Goal: Information Seeking & Learning: Learn about a topic

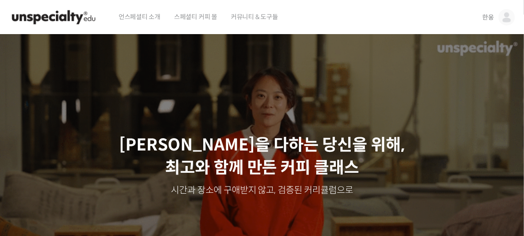
click at [494, 16] on link "한웅" at bounding box center [498, 17] width 33 height 35
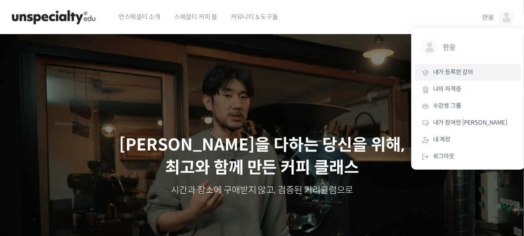
click at [469, 78] on link "내가 등록한 강의" at bounding box center [468, 72] width 106 height 17
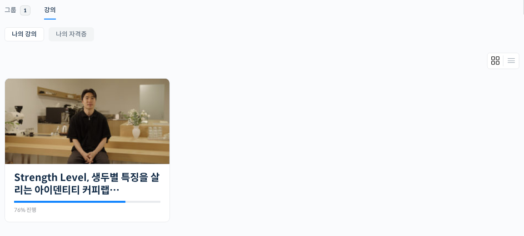
scroll to position [156, 0]
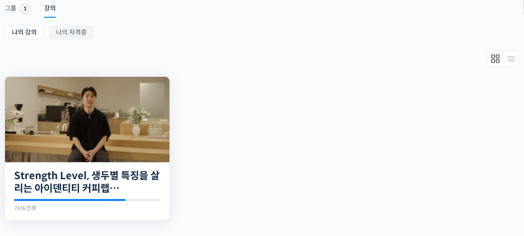
click at [151, 137] on img at bounding box center [87, 119] width 165 height 85
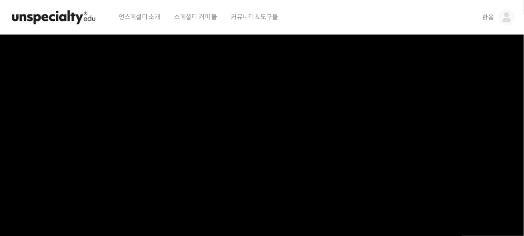
click at [200, 10] on span "스페셜티 커피 몰" at bounding box center [195, 17] width 43 height 35
click at [241, 16] on span "커뮤니티 & 도구들" at bounding box center [254, 17] width 47 height 35
click at [504, 12] on img at bounding box center [507, 17] width 16 height 16
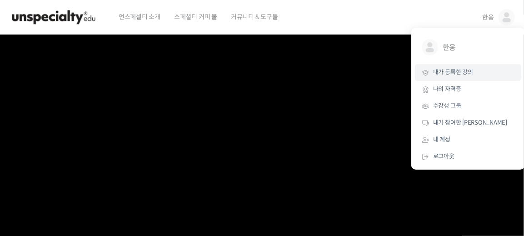
click at [461, 80] on link "내가 등록한 강의" at bounding box center [468, 72] width 106 height 17
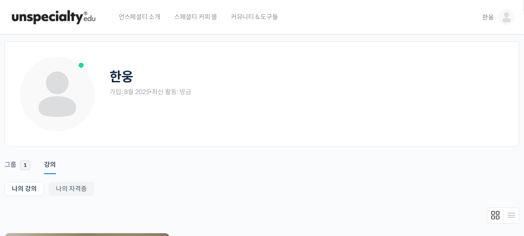
scroll to position [110, 0]
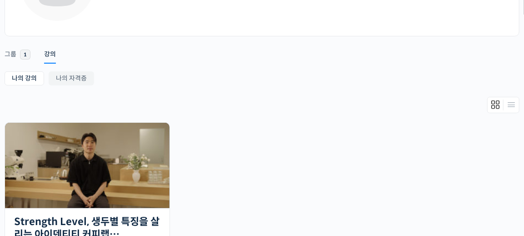
click at [66, 160] on img at bounding box center [87, 165] width 165 height 85
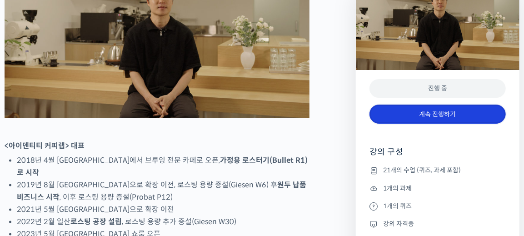
click at [389, 116] on link "계속 진행하기" at bounding box center [438, 115] width 136 height 20
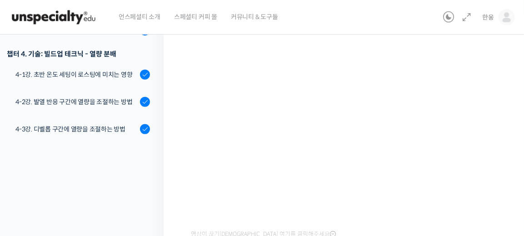
scroll to position [383, 0]
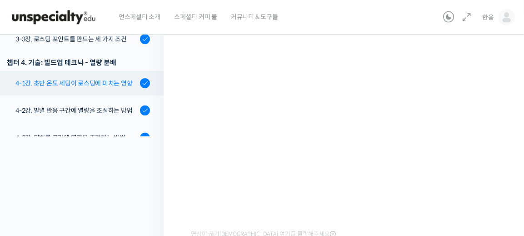
click at [125, 76] on link "4-1강. 초반 온도 세팅이 로스팅에 미치는 영향" at bounding box center [79, 83] width 168 height 25
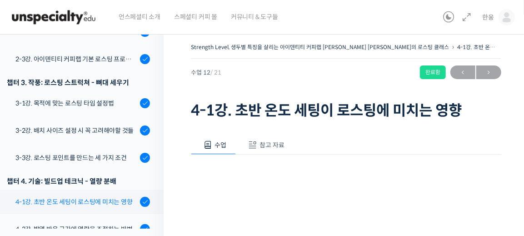
scroll to position [352, 0]
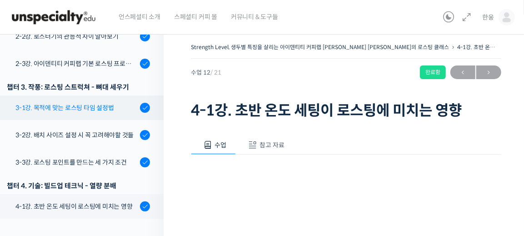
click at [118, 103] on div "3-1강. 목적에 맞는 로스팅 타임 설정법" at bounding box center [76, 108] width 122 height 10
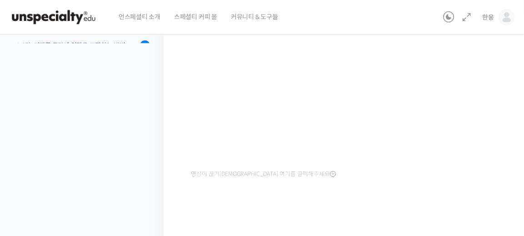
scroll to position [110, 0]
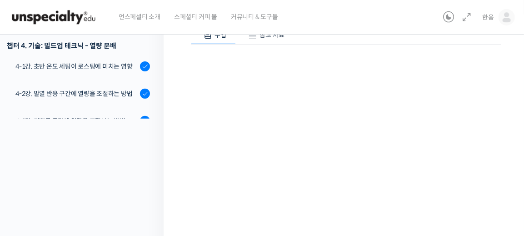
click at [408, 40] on div "수업 참고 자료" at bounding box center [346, 34] width 310 height 19
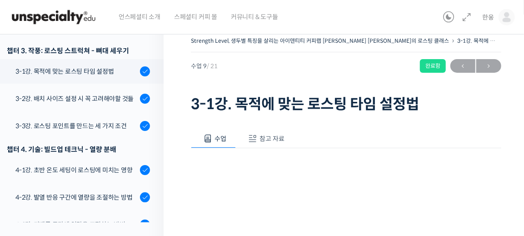
scroll to position [0, 0]
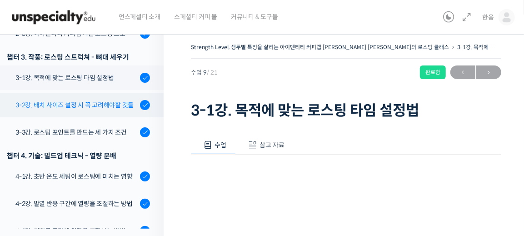
click at [126, 100] on div "3-2강. 배치 사이즈 설정시 꼭 고려해야할 것들" at bounding box center [76, 105] width 122 height 10
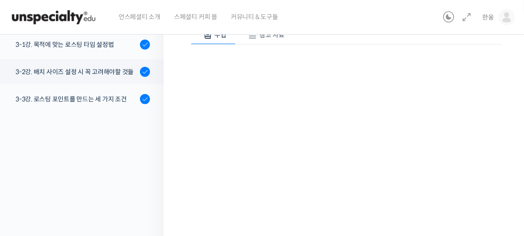
scroll to position [305, 0]
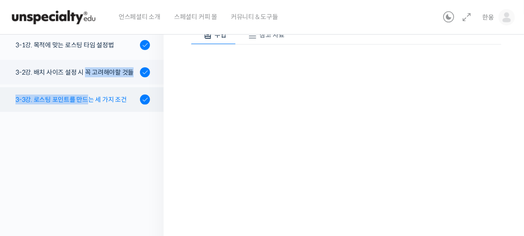
drag, startPoint x: 86, startPoint y: 73, endPoint x: 86, endPoint y: 80, distance: 7.7
click at [86, 80] on ol "챕터 1. 발상: 좋은 로스팅의 시작 1-1강. 아이덴티티가 담긴 로스팅이란? 1-2강. 생두의 특징에 맞추는 로스팅 프로파일 'Stength…" at bounding box center [79, 106] width 168 height 684
click at [86, 95] on div "3-3강. 로스팅 포인트를 만드는 세 가지 조건" at bounding box center [76, 100] width 122 height 10
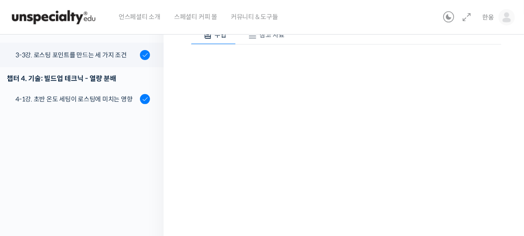
scroll to position [336, 0]
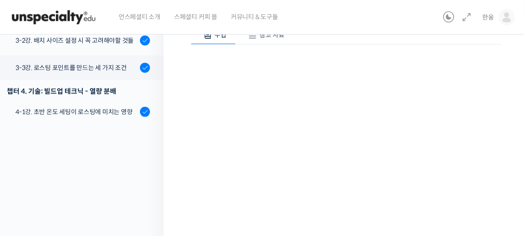
click at [100, 106] on link "4-1강. 초반 온도 세팅이 로스팅에 미치는 영향" at bounding box center [79, 112] width 168 height 25
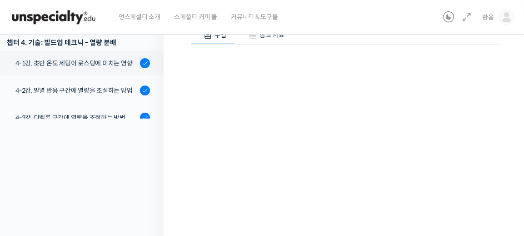
scroll to position [371, 0]
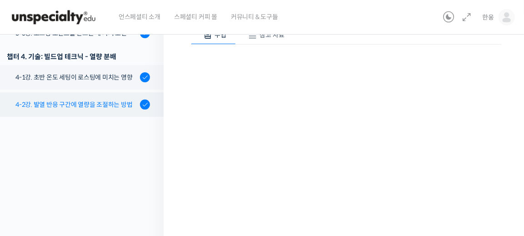
click at [99, 100] on div "4-2강. 발열 반응 구간에 열량을 조절하는 방법" at bounding box center [76, 105] width 122 height 10
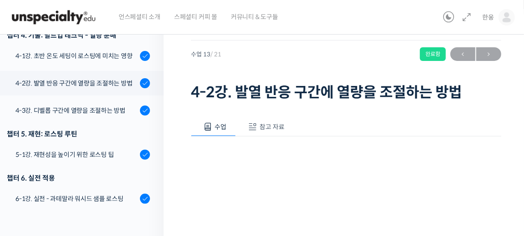
scroll to position [16, 0]
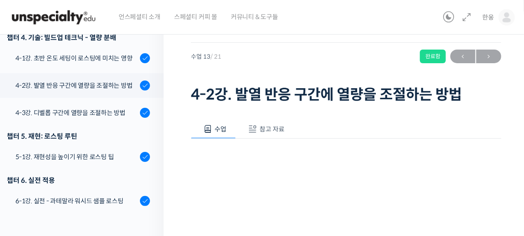
click at [294, 128] on div "수업 참고 자료" at bounding box center [346, 129] width 310 height 19
click at [276, 129] on span "참고 자료" at bounding box center [272, 129] width 25 height 8
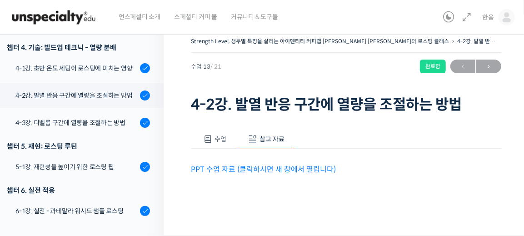
scroll to position [5, 0]
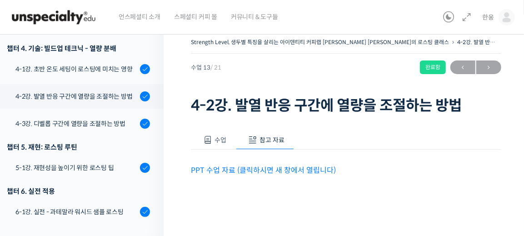
click at [280, 165] on link "PPT 수업 자료 (클릭하시면 새 창에서 열립니다)" at bounding box center [263, 170] width 145 height 10
